Goal: Ask a question

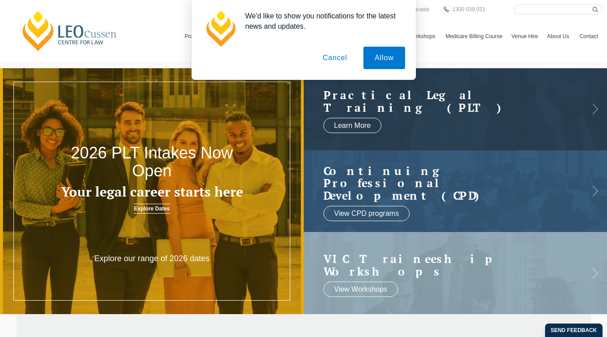
click at [343, 58] on button "Cancel" at bounding box center [334, 58] width 47 height 22
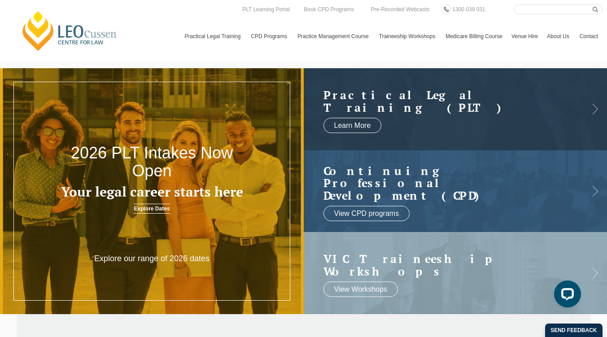
click at [0, 0] on link "Dates and Fees" at bounding box center [0, 0] width 0 height 0
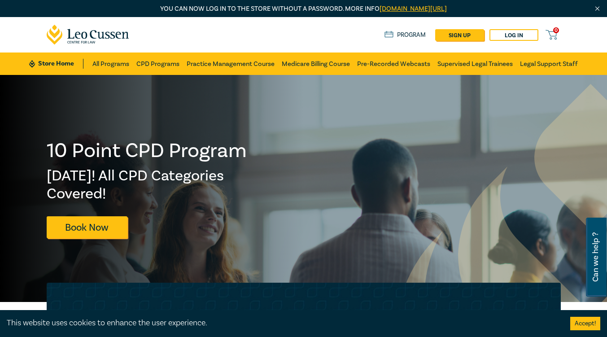
click at [207, 63] on link "Practice Management Course" at bounding box center [231, 63] width 88 height 22
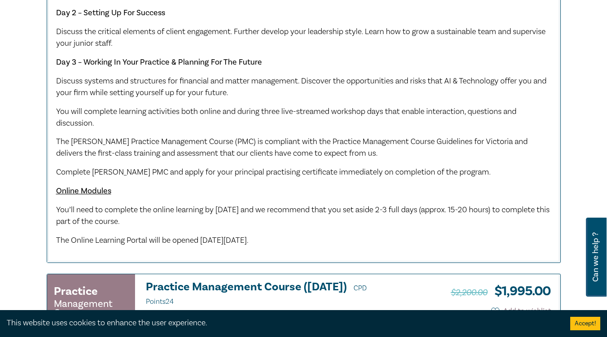
scroll to position [673, 0]
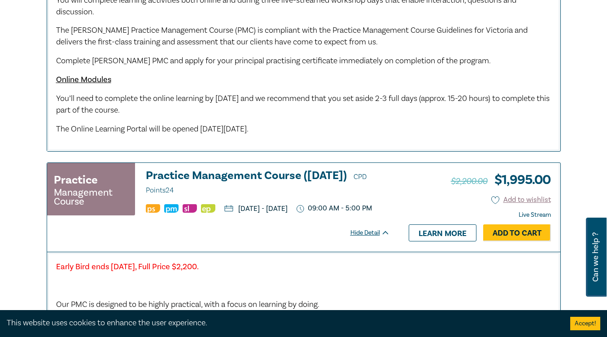
click at [103, 85] on u "Online Modules" at bounding box center [83, 79] width 55 height 10
click at [86, 85] on u "Online Modules" at bounding box center [83, 79] width 55 height 10
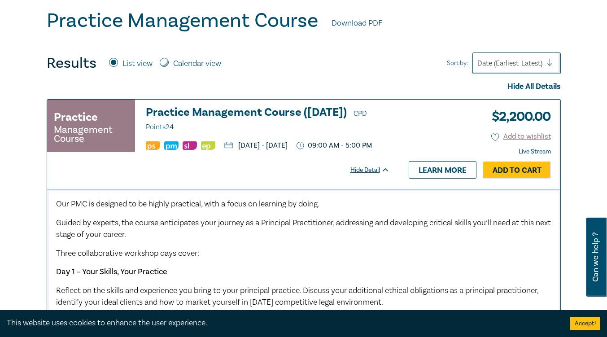
scroll to position [269, 0]
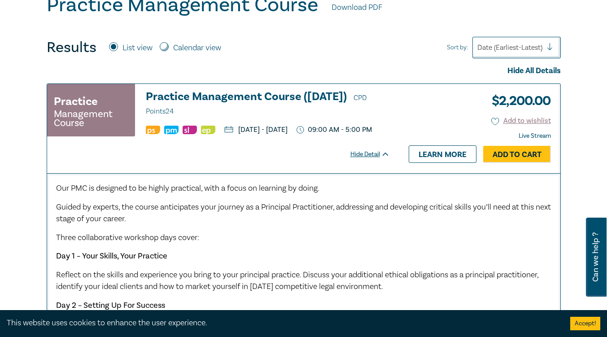
click at [599, 271] on span "Can we help ?" at bounding box center [595, 257] width 9 height 68
select select "AU"
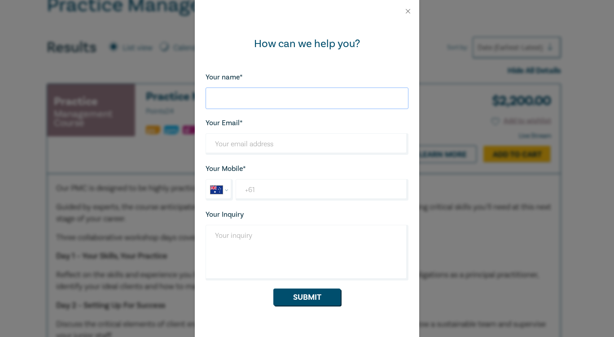
click at [263, 99] on input "Your name*" at bounding box center [306, 98] width 203 height 22
type input "Francesca Mittiga"
type input "francesca.mittiga.au@gmail.com"
click at [268, 184] on input "+61" at bounding box center [322, 190] width 173 height 22
type input "+61 410 951 151"
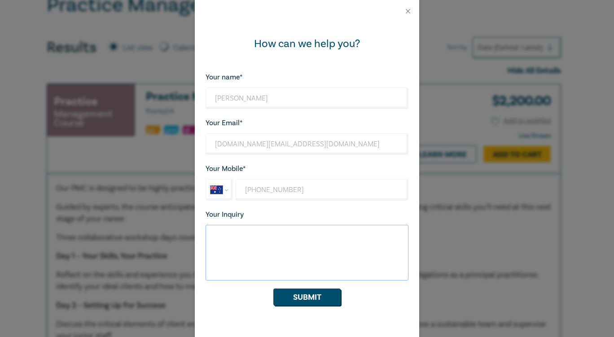
click at [287, 239] on textarea "Your Inquiry" at bounding box center [306, 253] width 203 height 56
click at [344, 253] on textarea "Hello, I'm enrolled for the Practice Management Course taking place on 8-10 Oct…" at bounding box center [306, 253] width 203 height 56
click at [319, 253] on textarea "Hello, I'm enrolled for the Practice Management Course taking place on 8-10 Oct…" at bounding box center [306, 253] width 203 height 56
type textarea "Hello, I'm enrolled for the Practice Management Course taking place on 8-10 Oct…"
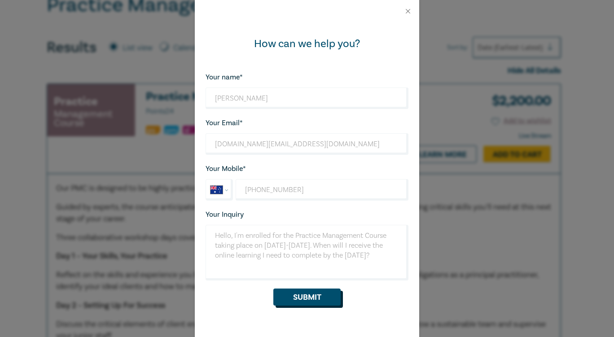
click at [313, 295] on button "Submit" at bounding box center [306, 296] width 67 height 17
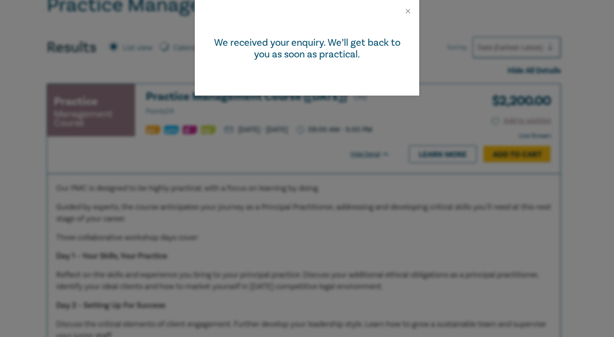
click at [318, 236] on div "We received your enquiry. We’ll get back to you as soon as practical." at bounding box center [307, 168] width 614 height 337
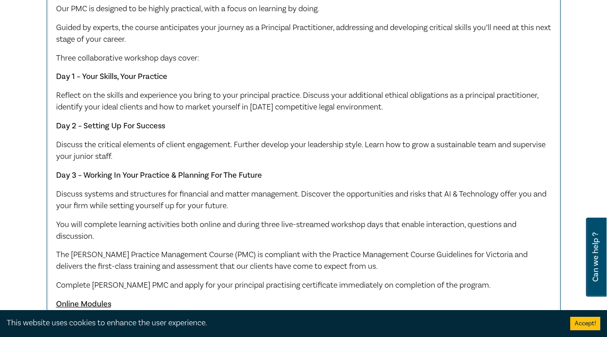
scroll to position [628, 0]
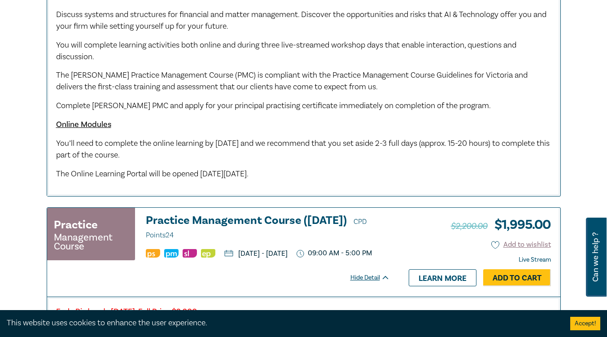
drag, startPoint x: 124, startPoint y: 188, endPoint x: 321, endPoint y: 189, distance: 197.0
click at [321, 180] on p "The Online Learning Portal will be opened on Friday 19 September 2025." at bounding box center [303, 174] width 495 height 12
drag, startPoint x: 318, startPoint y: 183, endPoint x: 52, endPoint y: 191, distance: 265.7
click at [52, 191] on div "Our PMC is designed to be highly practical, with a focus on learning by doing. …" at bounding box center [303, 5] width 513 height 382
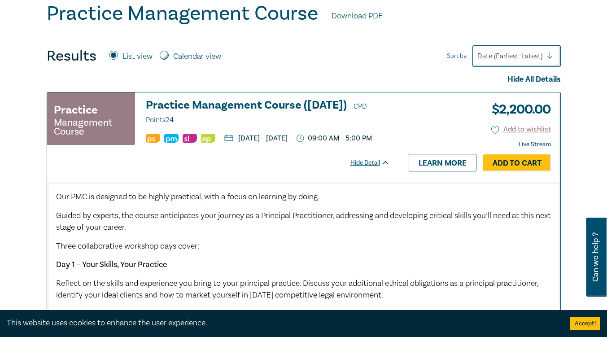
scroll to position [179, 0]
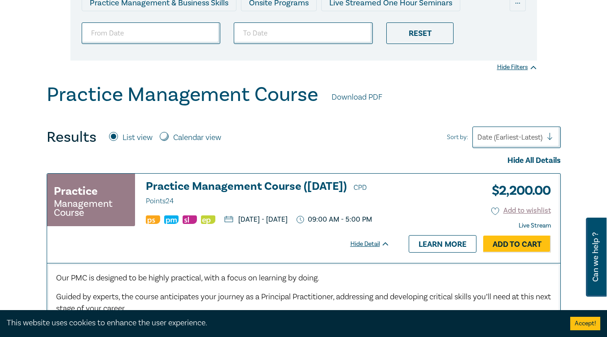
click at [370, 97] on link "Download PDF" at bounding box center [357, 98] width 51 height 12
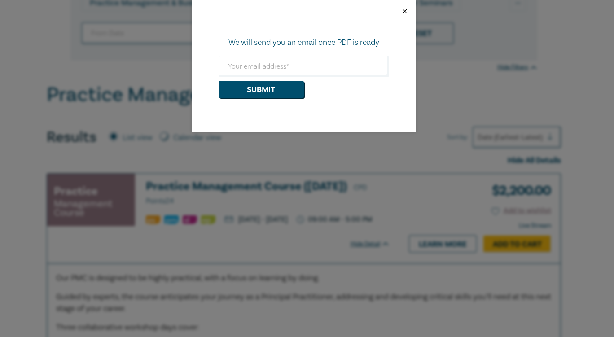
click at [407, 11] on button "Close" at bounding box center [405, 11] width 8 height 8
